Goal: Transaction & Acquisition: Purchase product/service

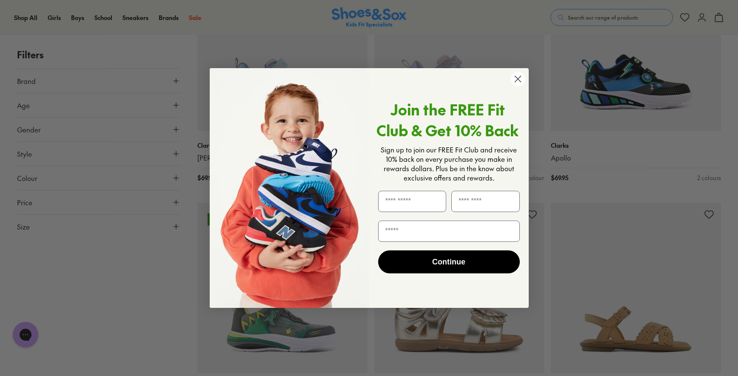
scroll to position [2881, 0]
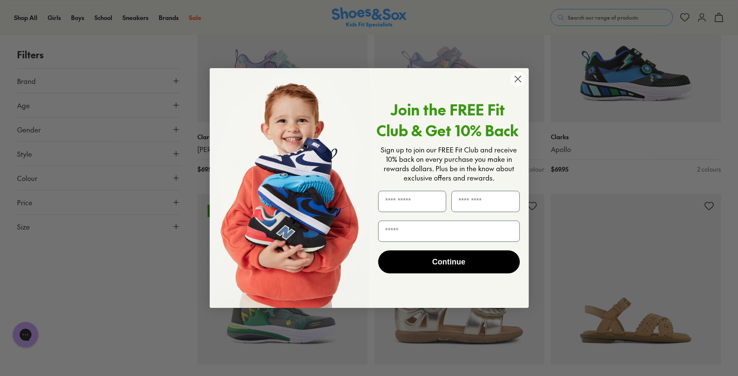
click at [516, 79] on circle "Close dialog" at bounding box center [517, 79] width 14 height 14
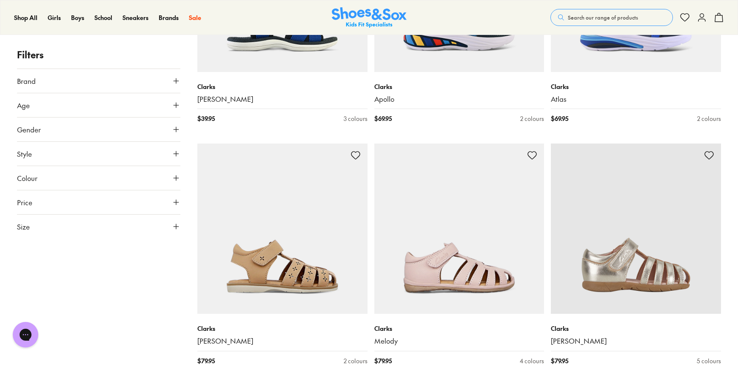
scroll to position [5045, 0]
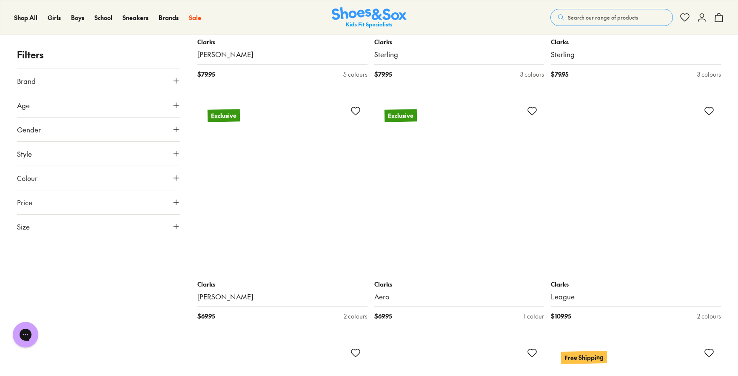
scroll to position [5233, 0]
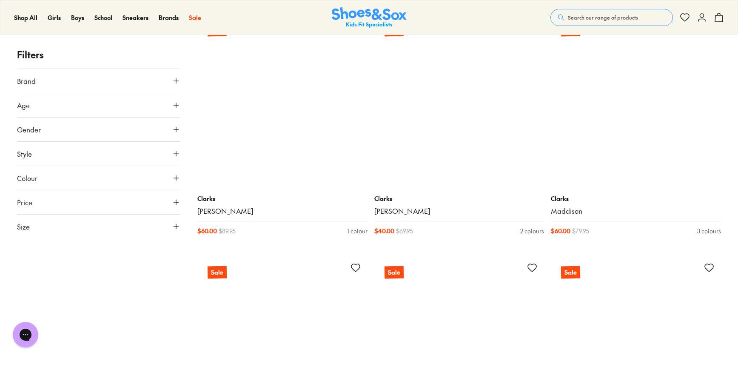
scroll to position [9859, 0]
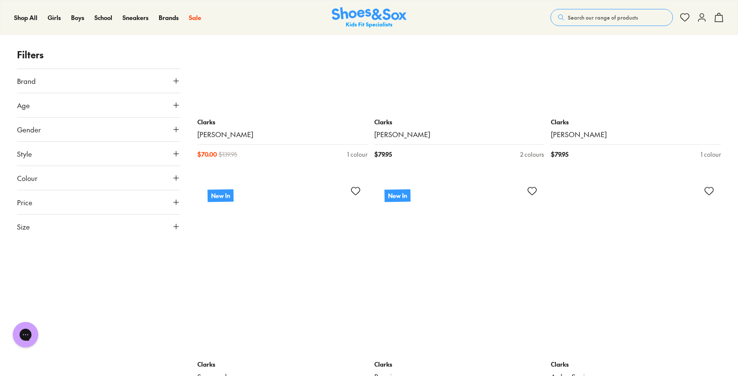
scroll to position [12604, 0]
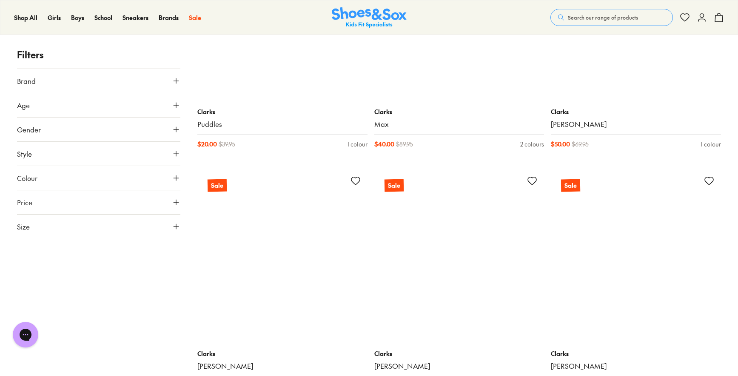
scroll to position [15009, 0]
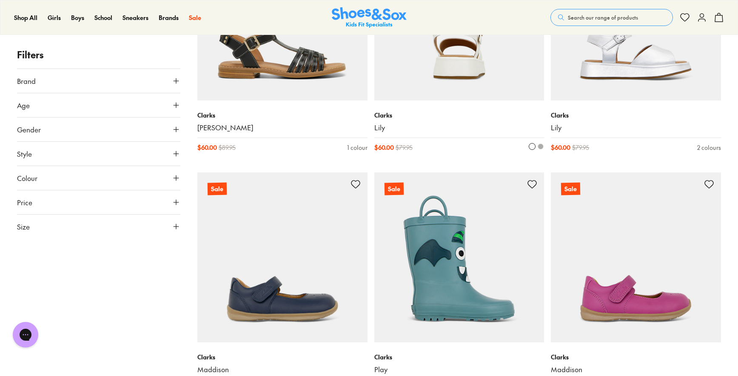
scroll to position [17177, 0]
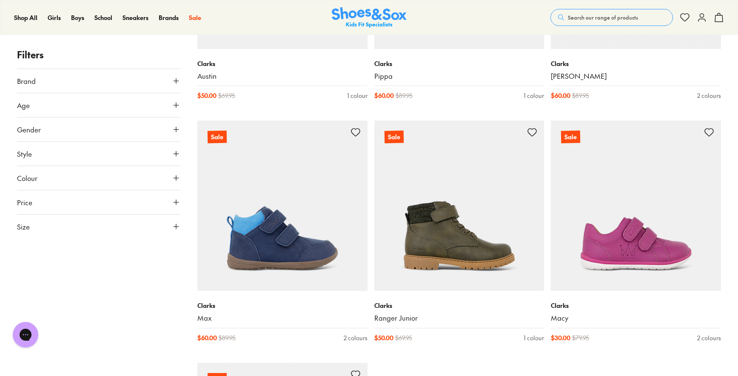
scroll to position [20752, 0]
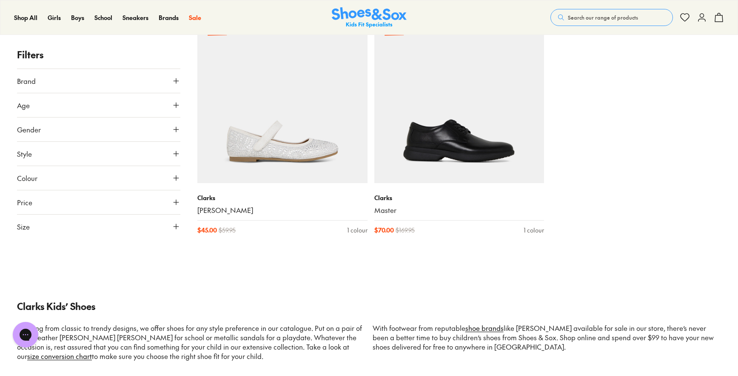
scroll to position [21205, 0]
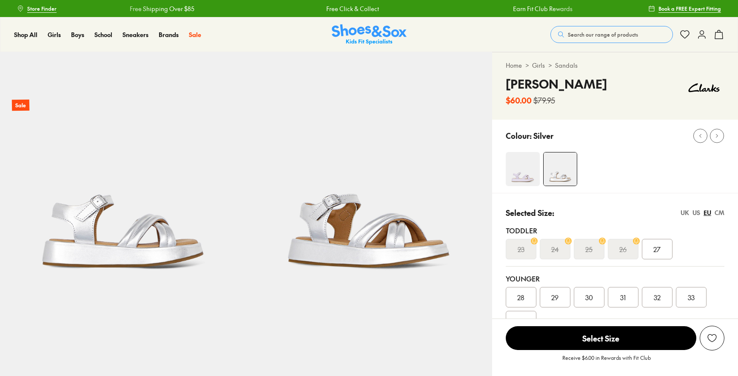
select select "*"
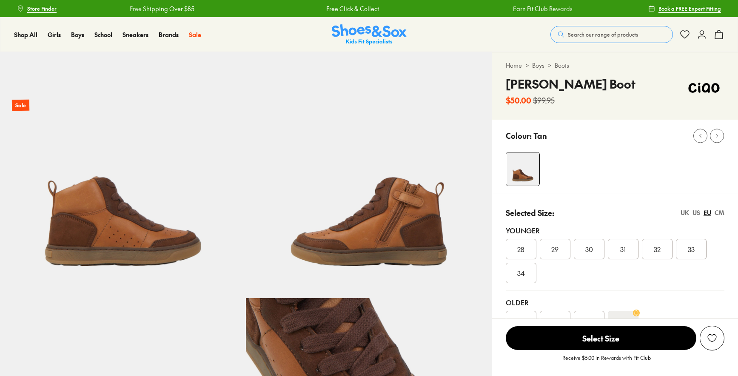
click at [168, 230] on img at bounding box center [123, 175] width 246 height 246
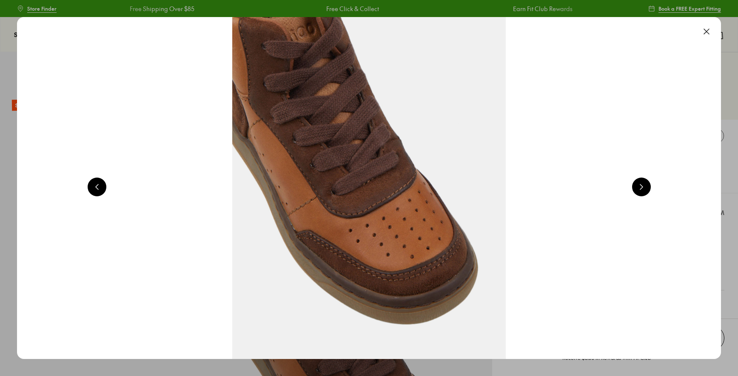
scroll to position [0, 707]
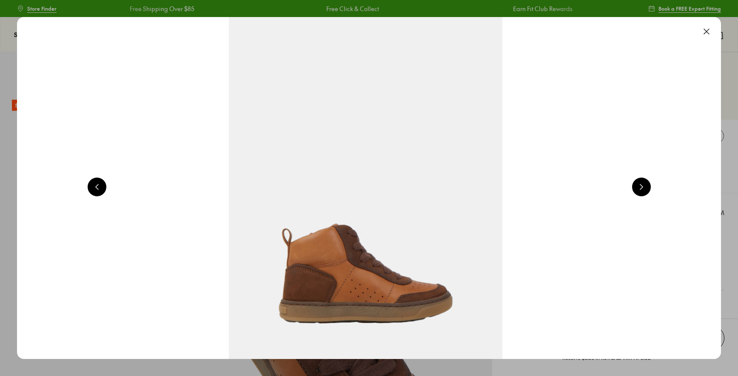
click at [388, 288] on img at bounding box center [366, 188] width 704 height 342
select select "*"
click at [643, 191] on button at bounding box center [641, 186] width 19 height 19
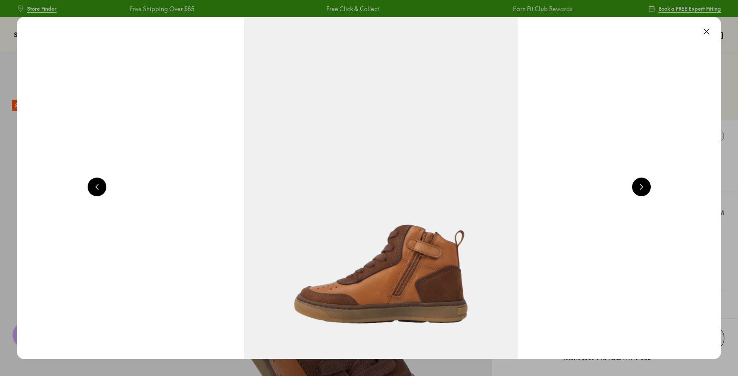
scroll to position [0, 1415]
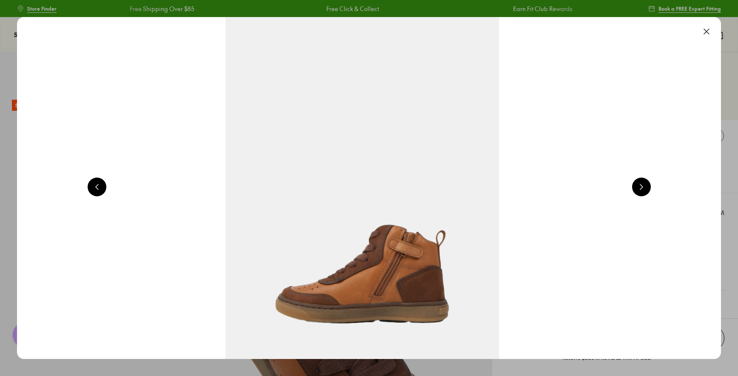
click at [643, 191] on button at bounding box center [641, 186] width 19 height 19
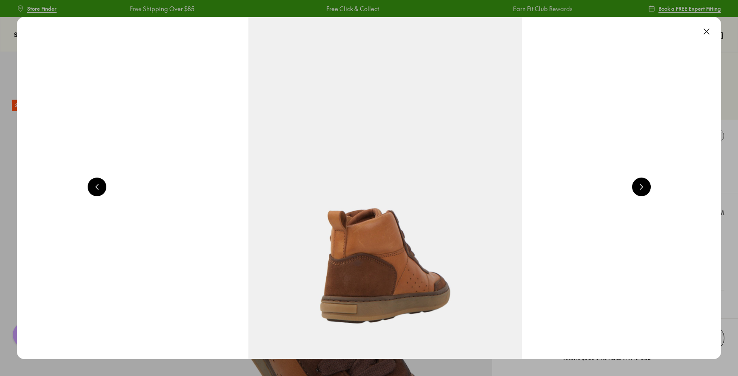
scroll to position [0, 2122]
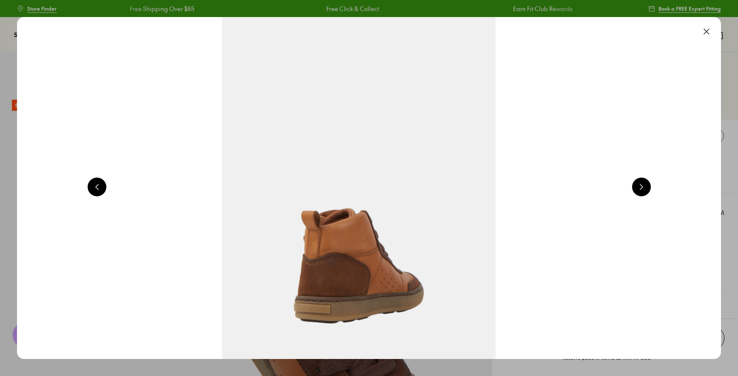
click at [643, 191] on button at bounding box center [641, 186] width 19 height 19
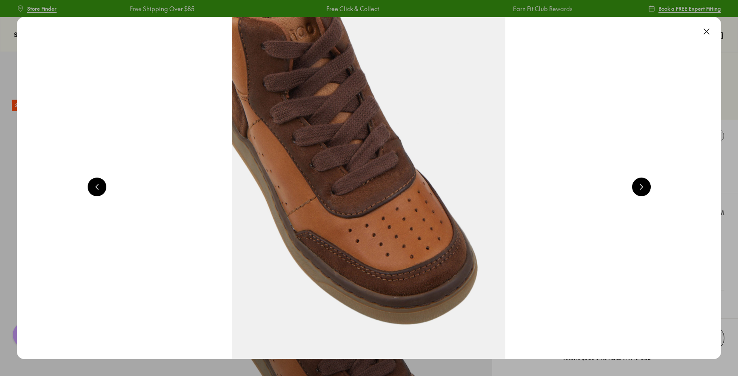
scroll to position [0, 2830]
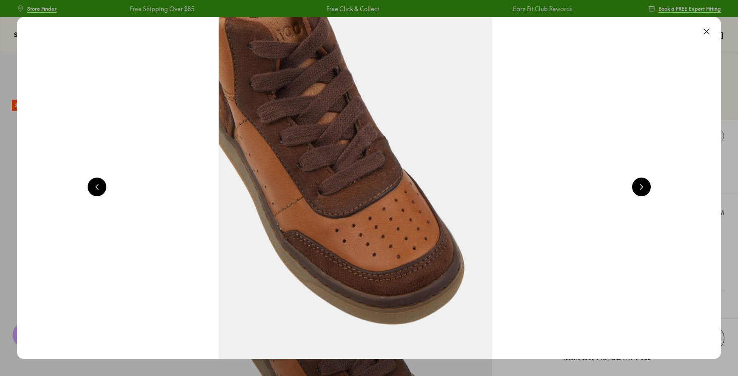
click at [643, 191] on button at bounding box center [641, 186] width 19 height 19
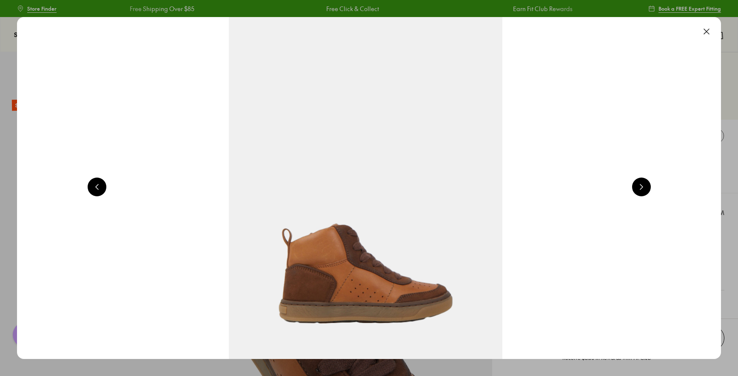
click at [643, 191] on button at bounding box center [641, 186] width 19 height 19
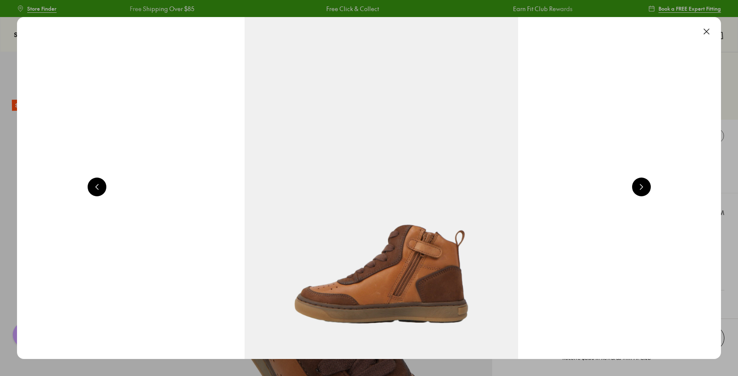
scroll to position [0, 1415]
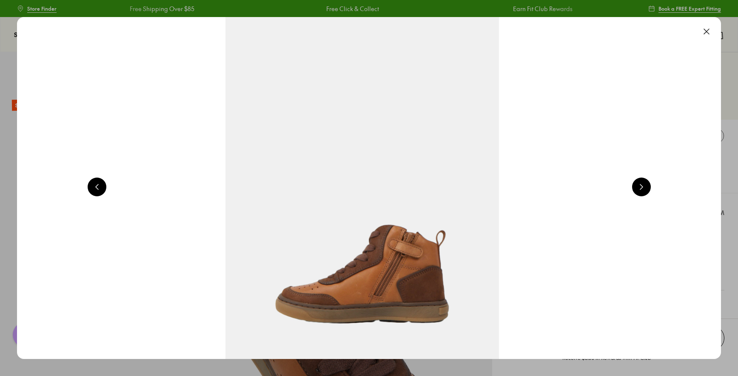
click at [643, 191] on button at bounding box center [641, 186] width 19 height 19
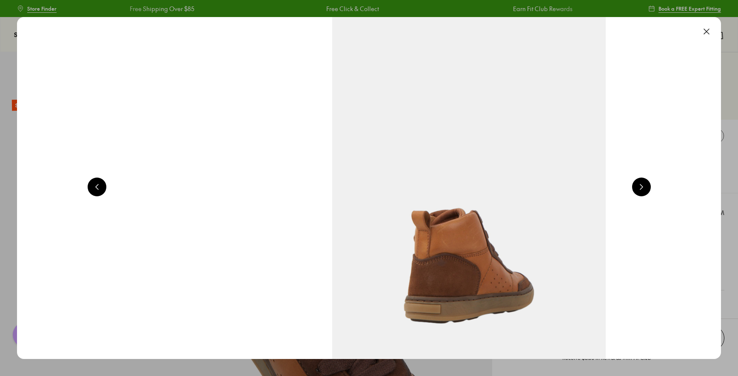
scroll to position [0, 2122]
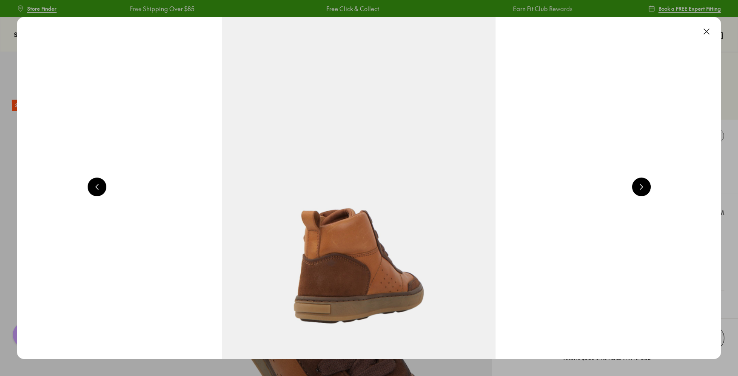
click at [710, 31] on button at bounding box center [706, 31] width 19 height 19
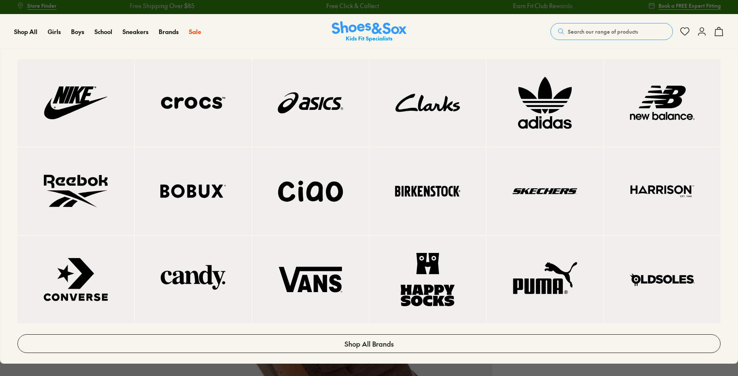
scroll to position [3, 0]
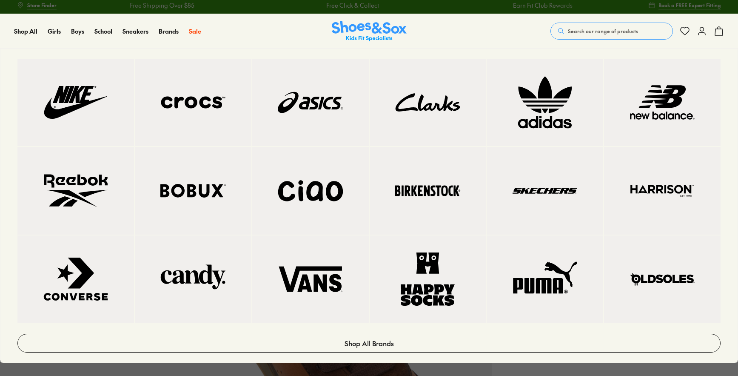
click at [650, 263] on img at bounding box center [662, 278] width 83 height 53
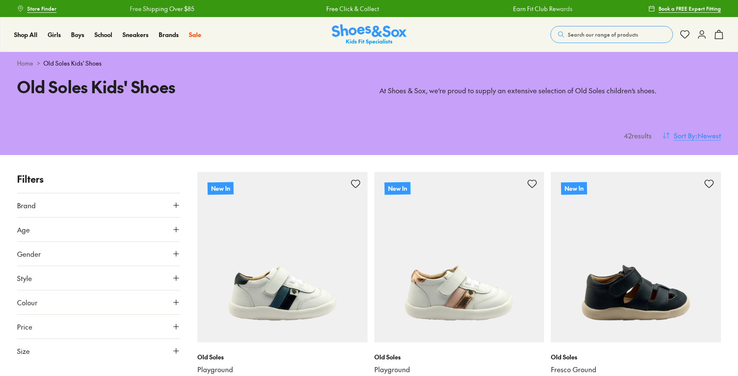
click at [698, 134] on span ": Newest" at bounding box center [708, 135] width 26 height 10
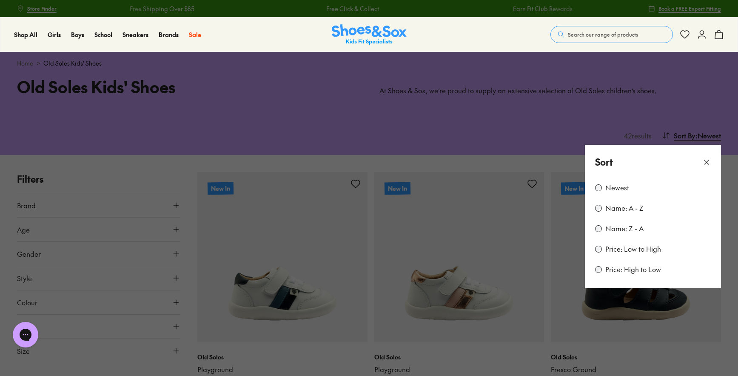
click at [634, 248] on label "Price: Low to High" at bounding box center [633, 248] width 56 height 9
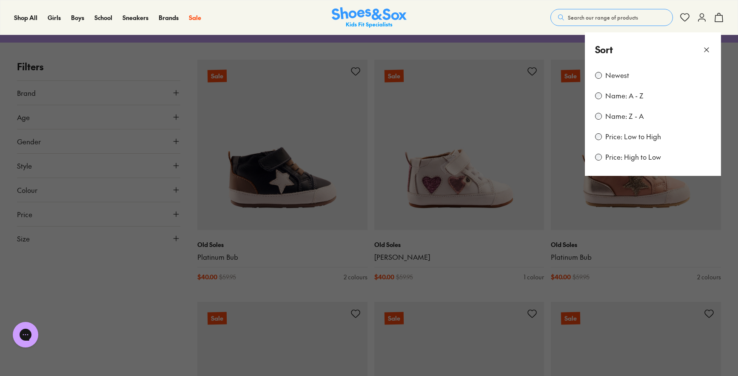
click at [140, 284] on button at bounding box center [369, 188] width 738 height 376
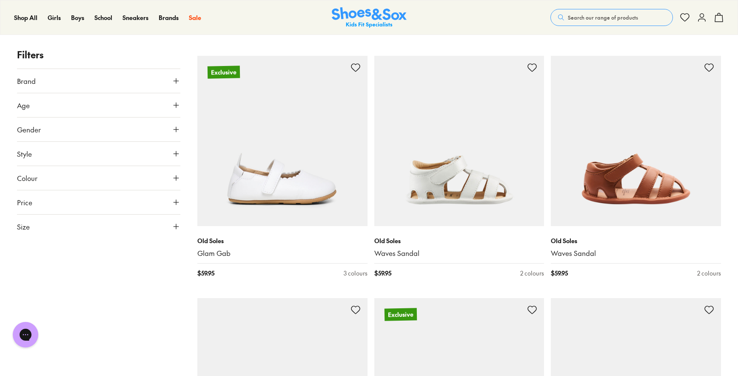
scroll to position [2239, 0]
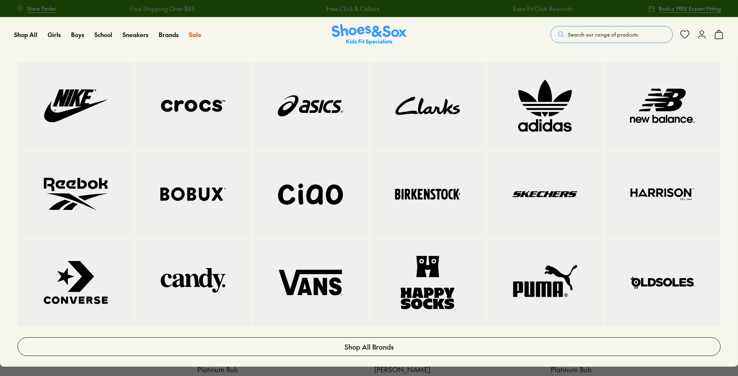
click at [193, 196] on img at bounding box center [193, 193] width 83 height 53
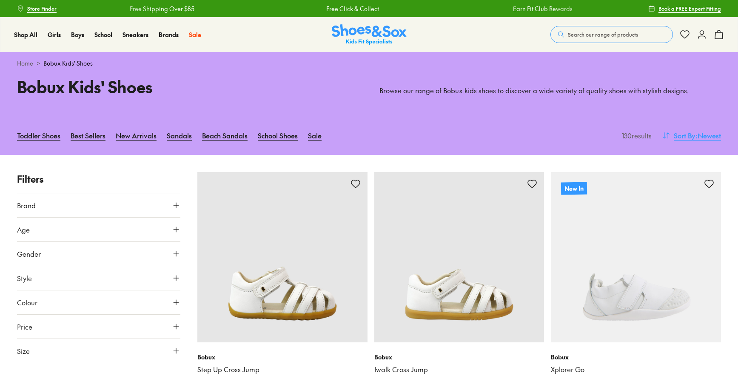
click at [702, 135] on span ": Newest" at bounding box center [708, 135] width 26 height 10
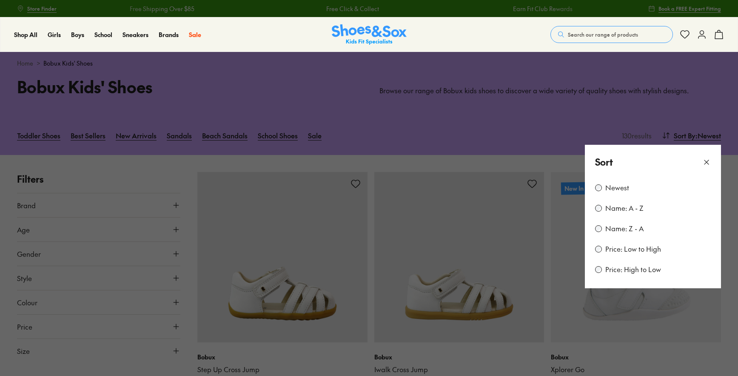
click at [625, 249] on label "Price: Low to High" at bounding box center [633, 248] width 56 height 9
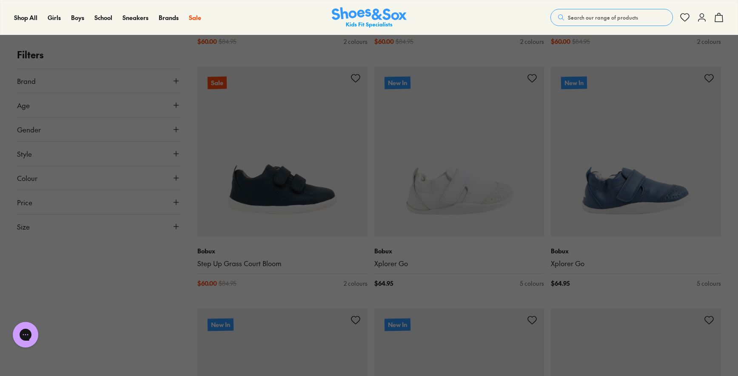
scroll to position [359, 0]
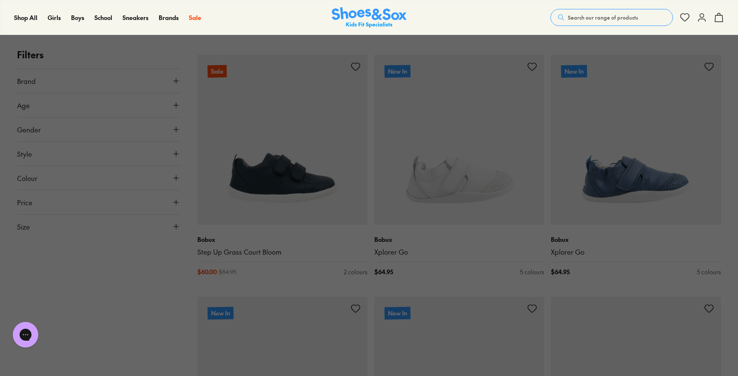
click at [165, 281] on button at bounding box center [369, 188] width 738 height 376
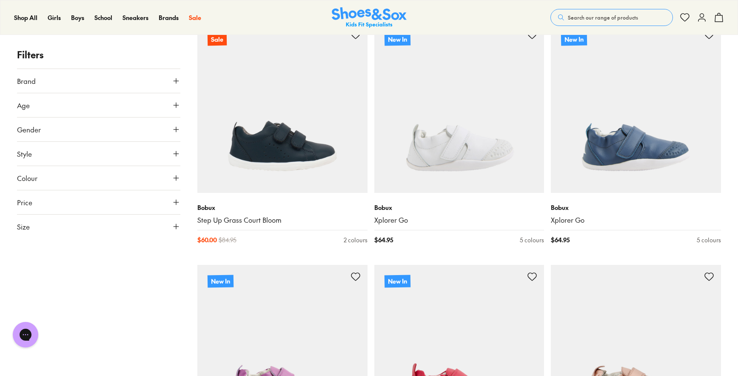
scroll to position [189, 0]
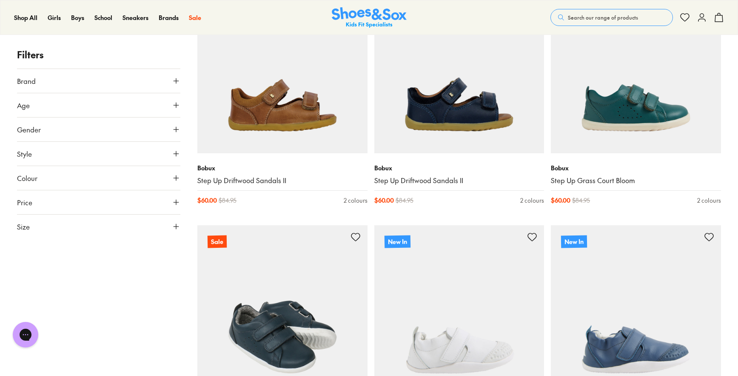
click at [282, 287] on img at bounding box center [282, 310] width 170 height 170
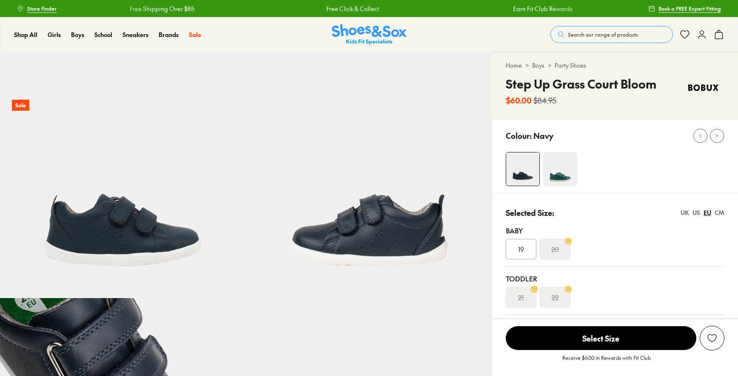
select select "*"
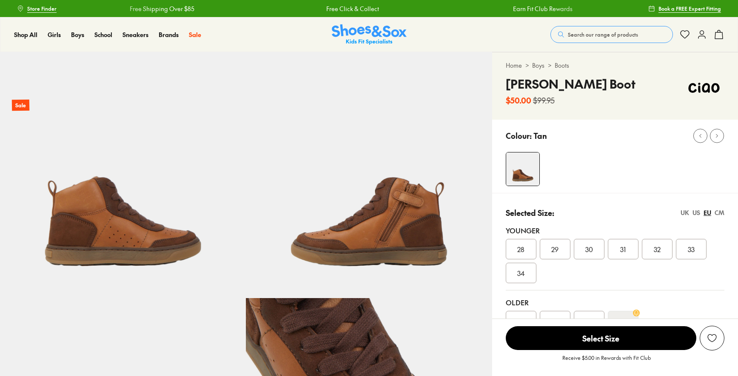
select select "*"
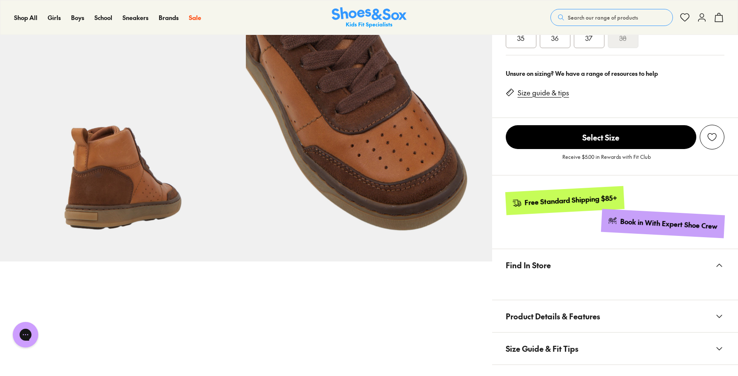
scroll to position [292, 0]
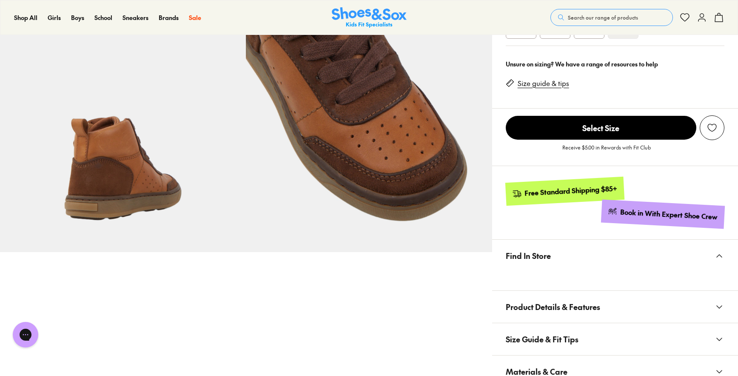
click at [621, 271] on iframe at bounding box center [615, 275] width 219 height 9
click at [534, 256] on span "Find In Store" at bounding box center [528, 255] width 45 height 25
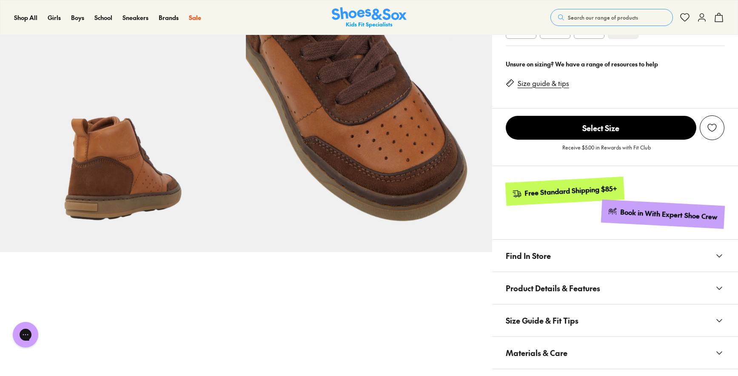
click at [552, 253] on button "Find In Store" at bounding box center [615, 255] width 246 height 32
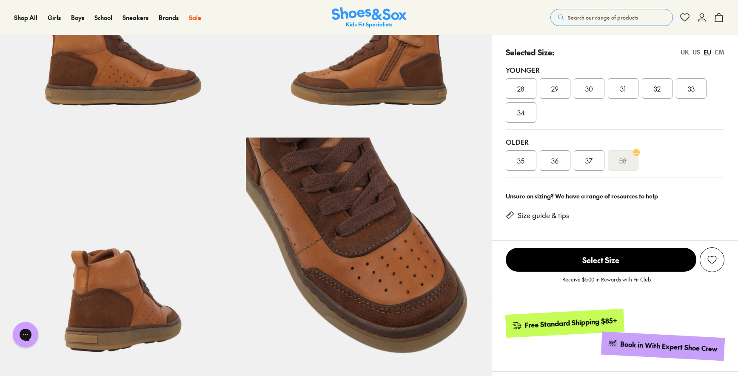
scroll to position [157, 0]
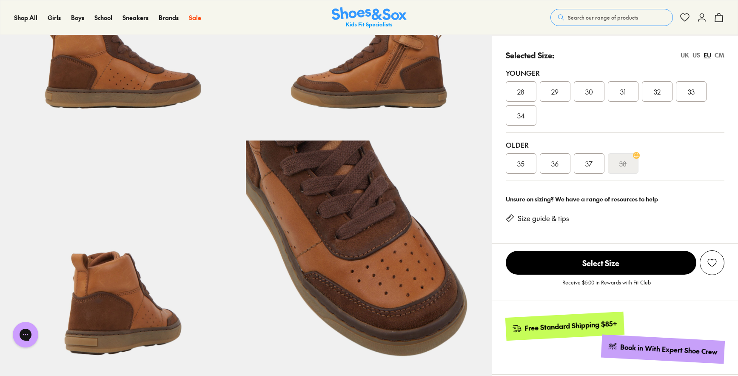
click at [565, 94] on div "29" at bounding box center [555, 91] width 31 height 20
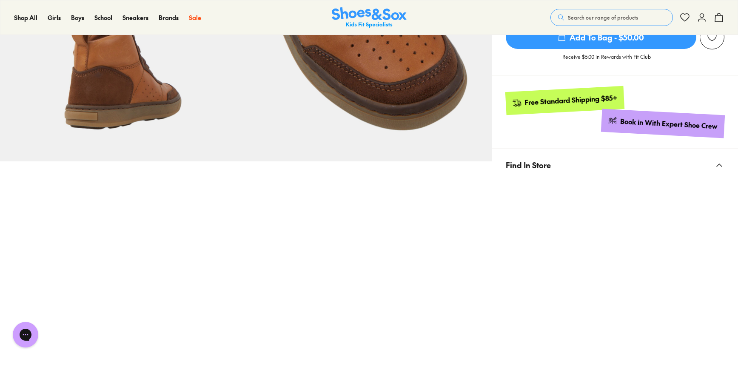
scroll to position [174, 0]
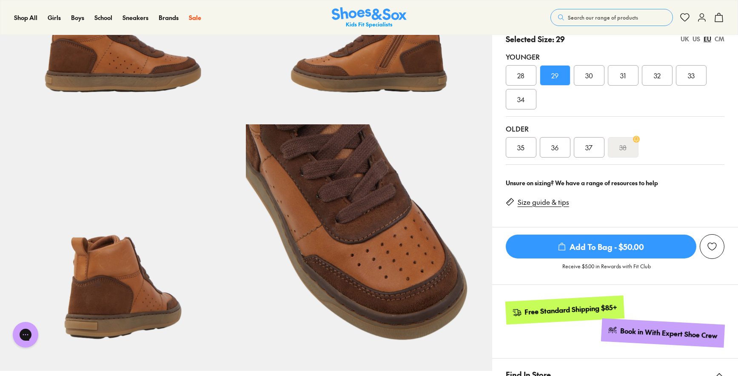
click at [525, 75] on div "28" at bounding box center [521, 75] width 31 height 20
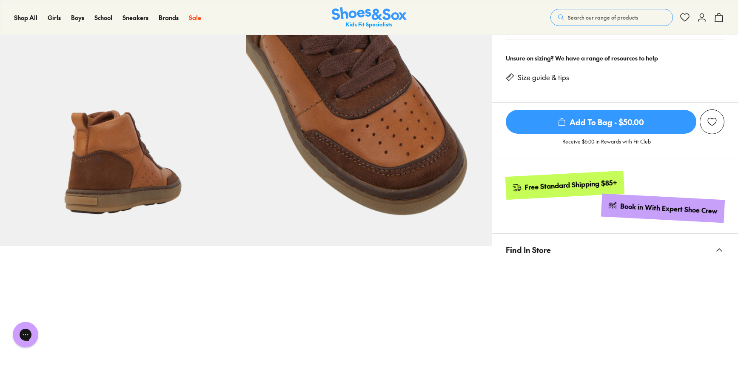
scroll to position [189, 0]
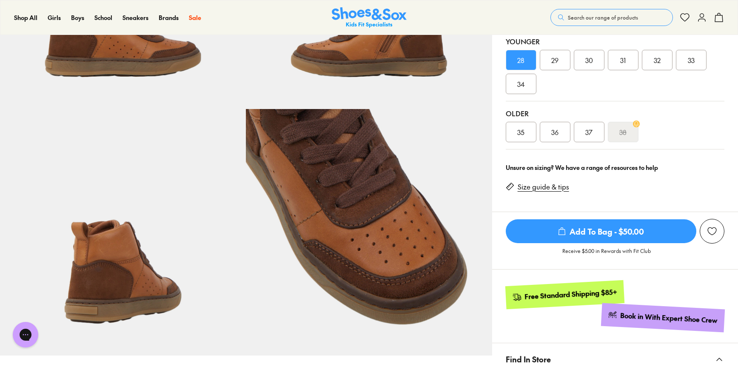
click at [594, 64] on div "30" at bounding box center [589, 60] width 31 height 20
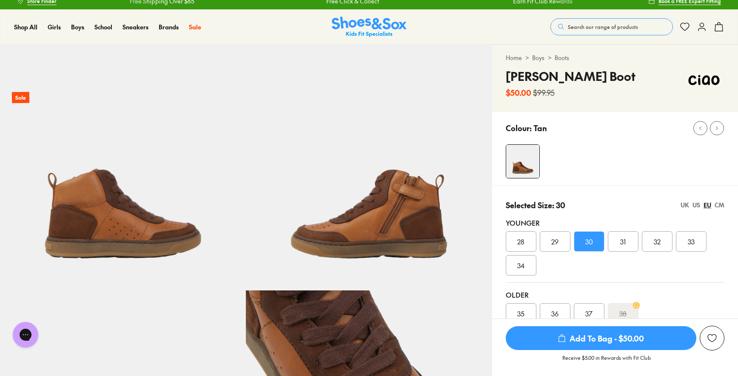
scroll to position [7, 0]
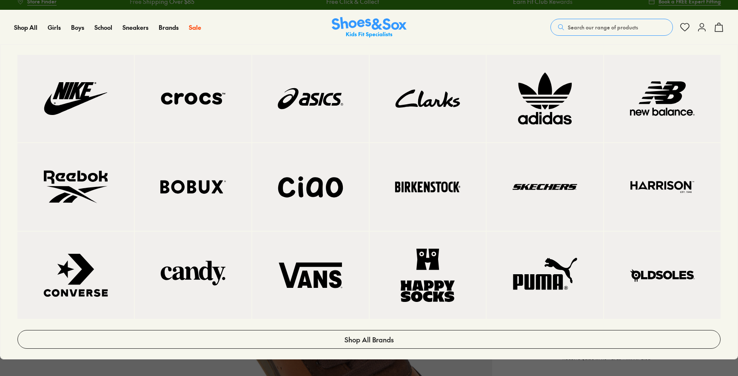
click at [312, 181] on img at bounding box center [310, 186] width 83 height 53
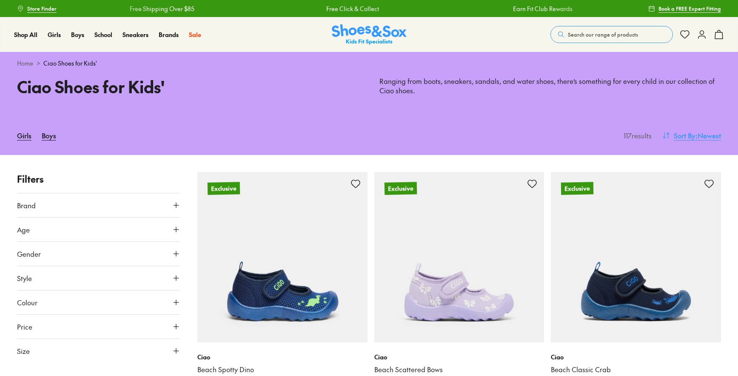
click at [683, 136] on span "Sort By" at bounding box center [685, 135] width 22 height 10
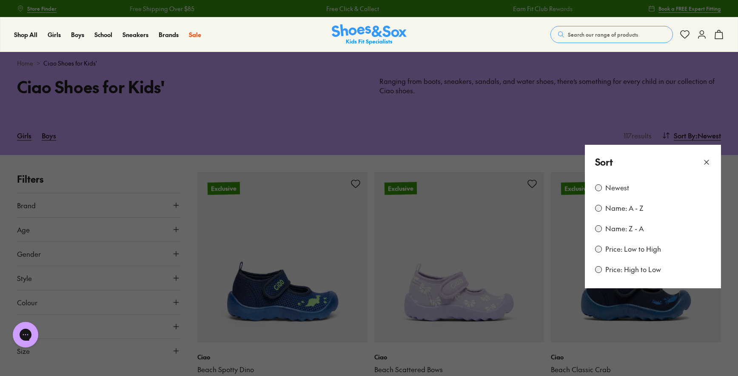
click at [625, 249] on label "Price: Low to High" at bounding box center [633, 248] width 56 height 9
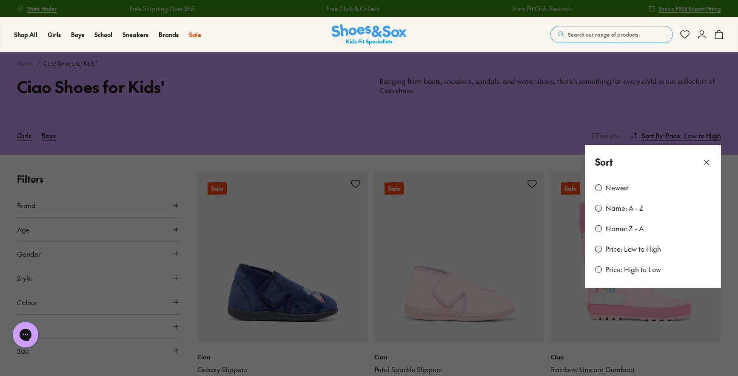
click at [485, 137] on button at bounding box center [369, 188] width 738 height 376
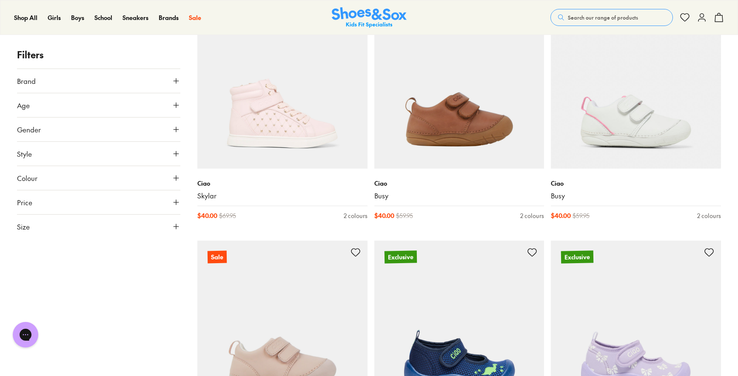
scroll to position [1883, 0]
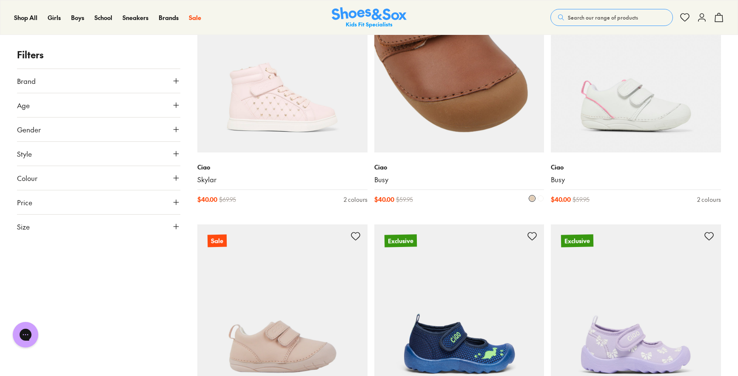
click at [470, 103] on img at bounding box center [459, 68] width 170 height 170
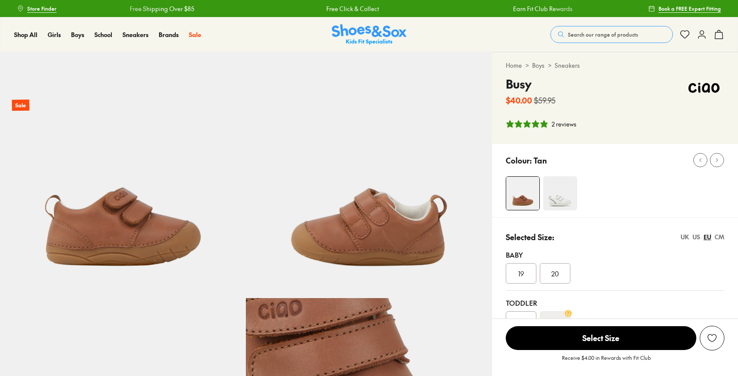
select select "*"
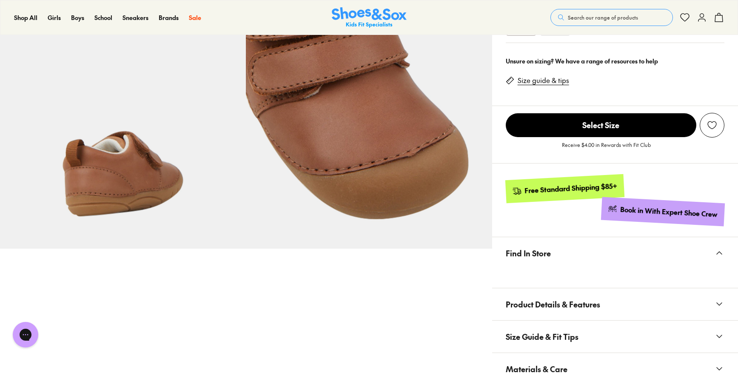
scroll to position [284, 0]
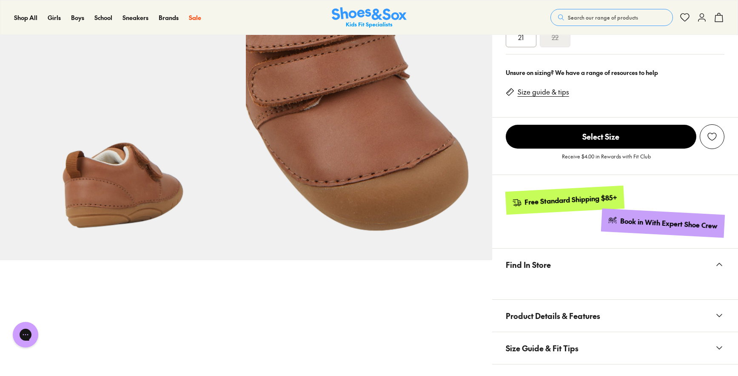
click at [517, 45] on div "21" at bounding box center [521, 37] width 31 height 20
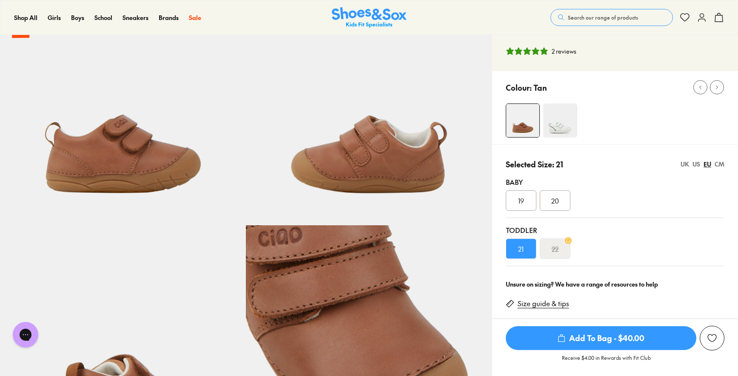
scroll to position [67, 0]
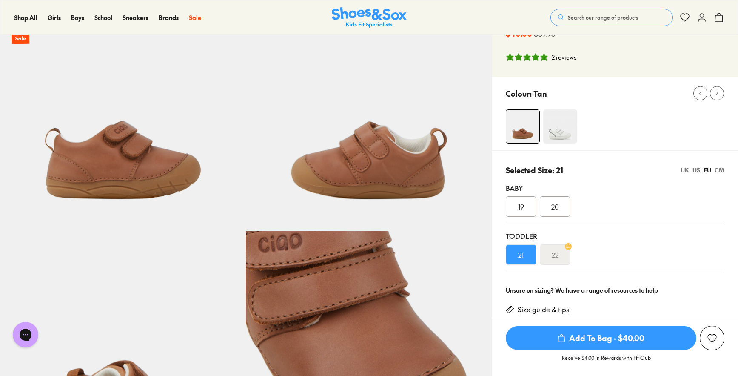
click at [559, 134] on img at bounding box center [560, 126] width 34 height 34
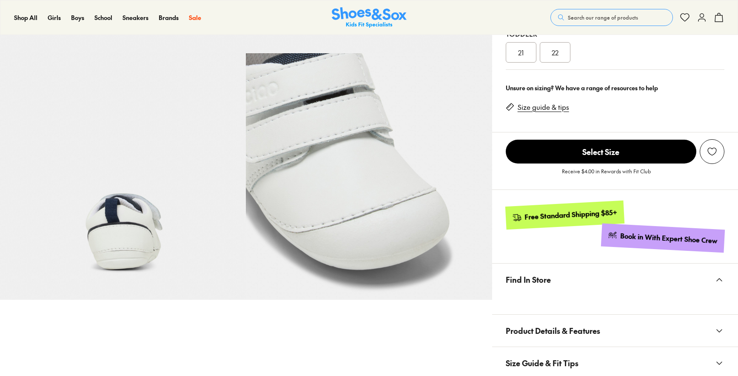
scroll to position [202, 0]
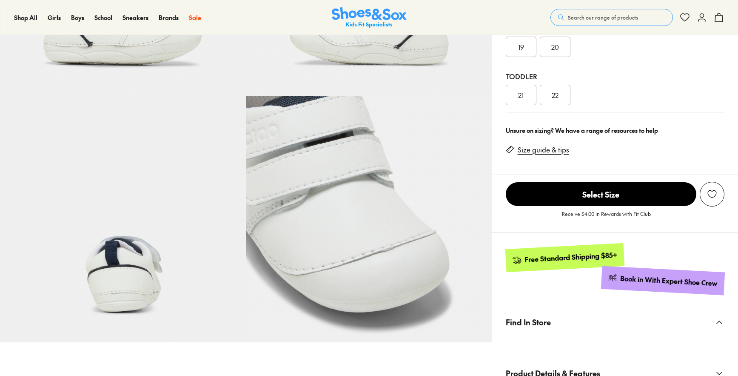
click at [522, 97] on span "21" at bounding box center [521, 95] width 6 height 10
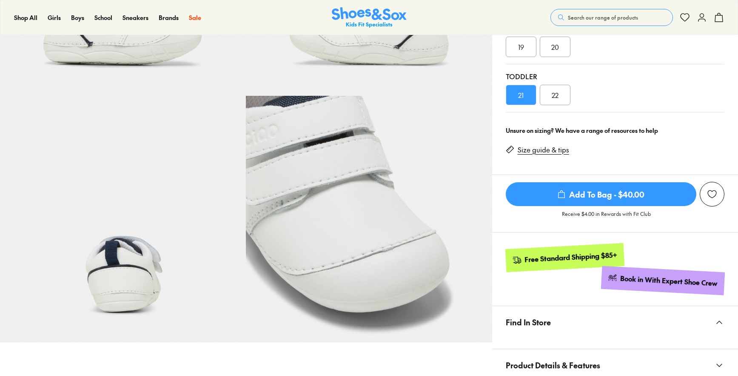
select select "*"
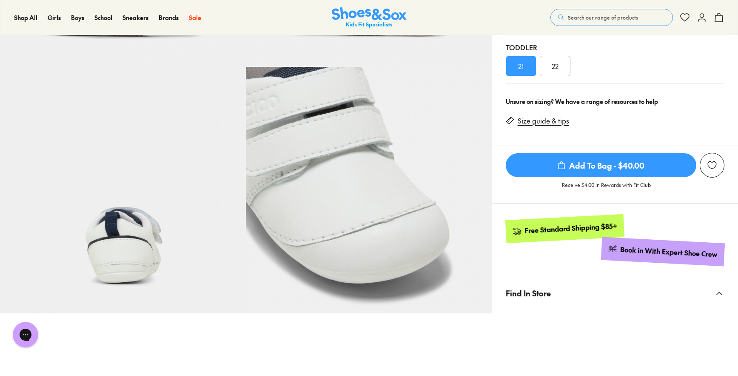
scroll to position [233, 0]
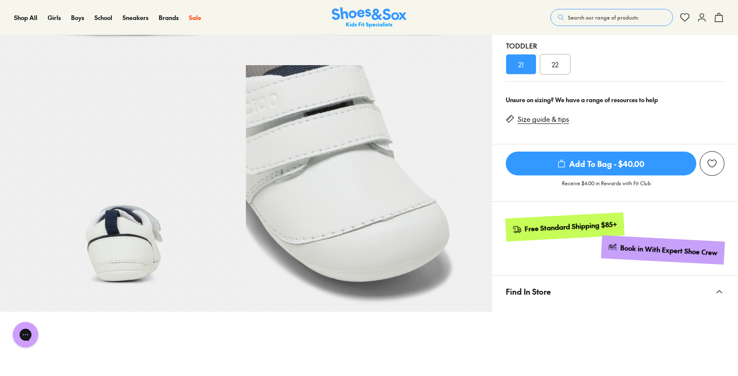
click at [553, 68] on span "22" at bounding box center [555, 64] width 7 height 10
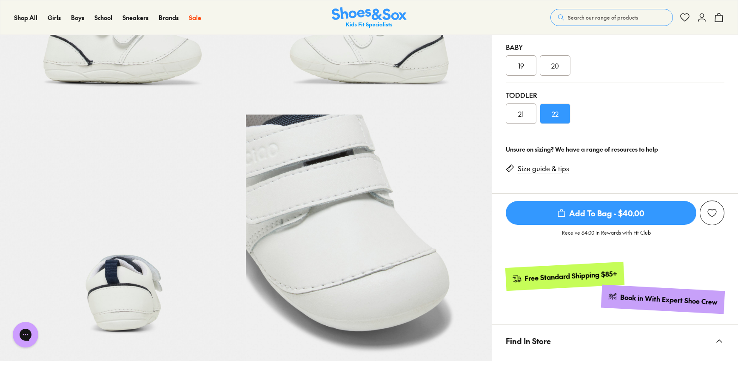
scroll to position [140, 0]
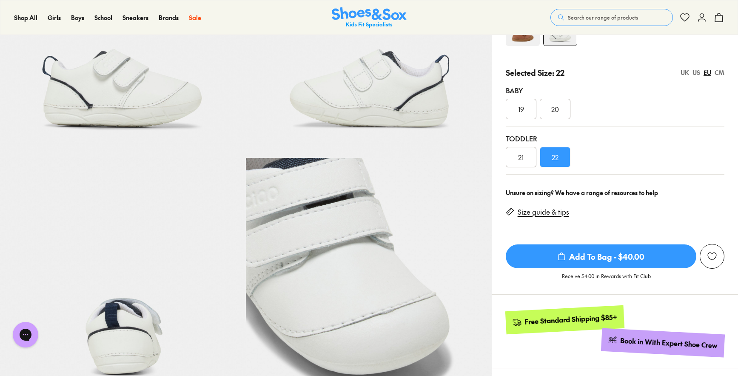
click at [524, 108] on div "19" at bounding box center [521, 109] width 31 height 20
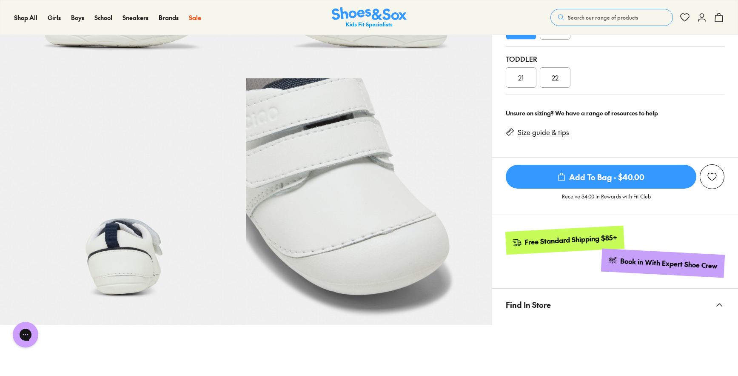
scroll to position [217, 0]
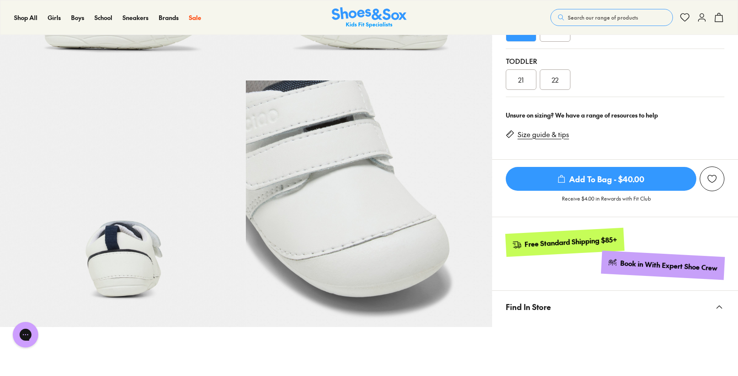
click at [558, 39] on div "20" at bounding box center [555, 31] width 31 height 20
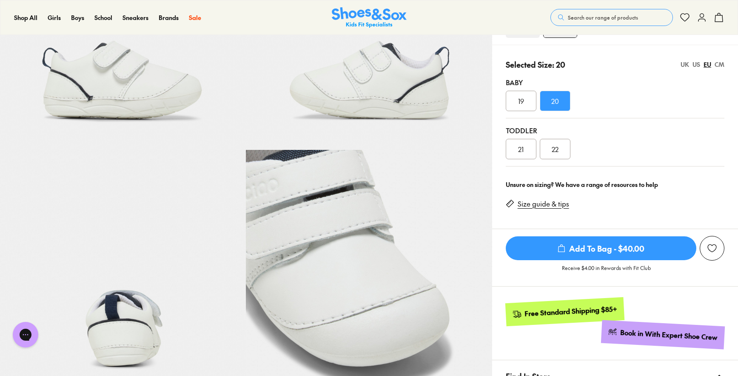
scroll to position [89, 0]
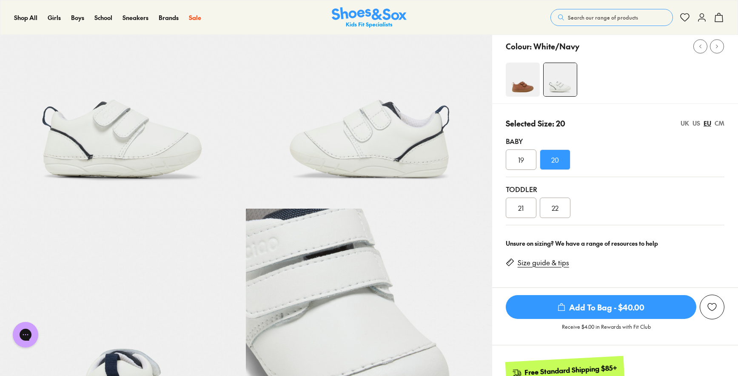
click at [527, 89] on img at bounding box center [523, 80] width 34 height 34
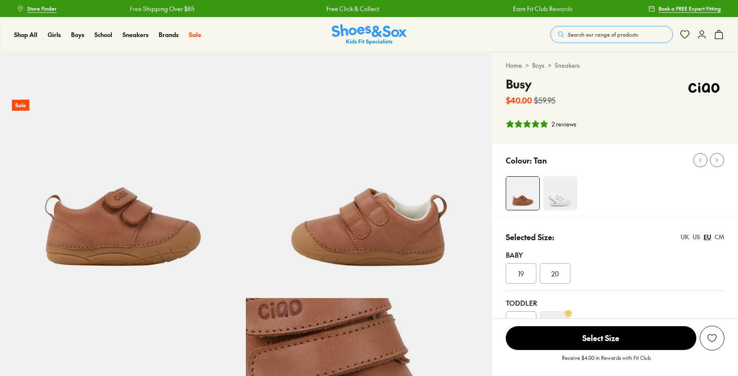
select select "*"
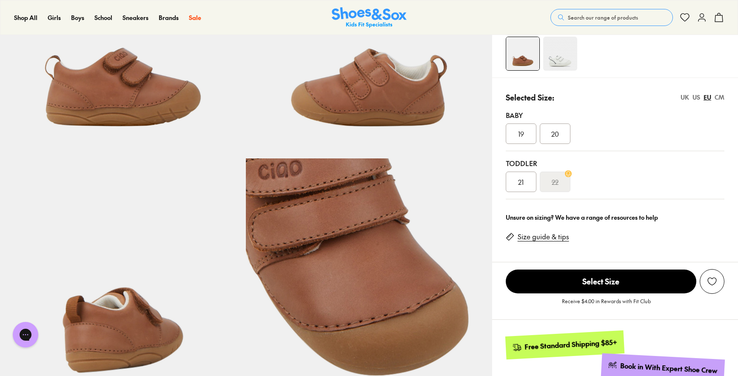
click at [521, 136] on span "19" at bounding box center [521, 133] width 6 height 10
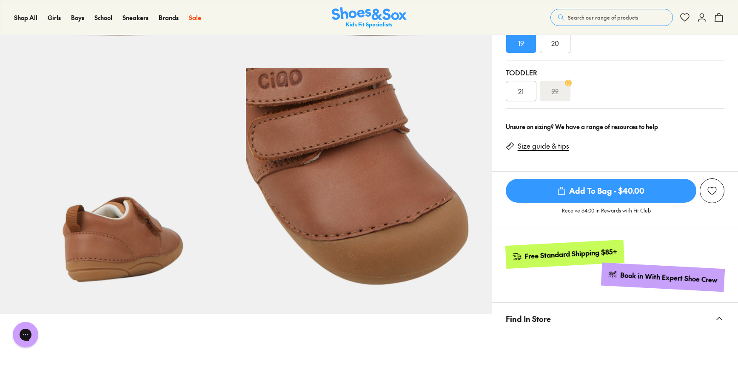
scroll to position [204, 0]
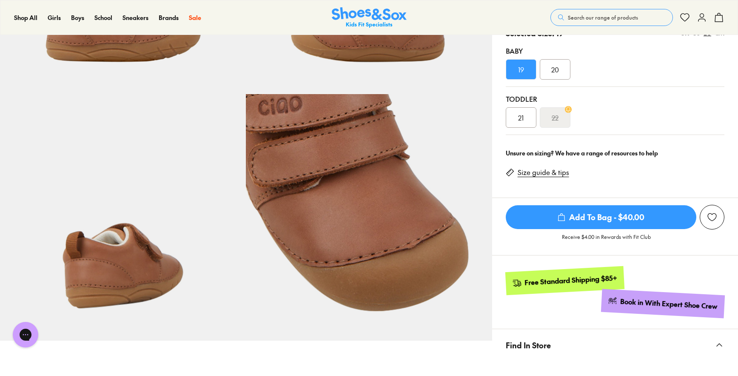
click at [554, 73] on span "20" at bounding box center [555, 69] width 8 height 10
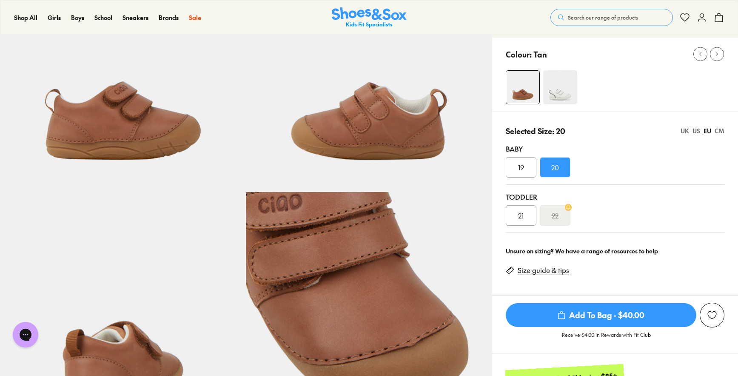
scroll to position [6, 0]
